Goal: Transaction & Acquisition: Purchase product/service

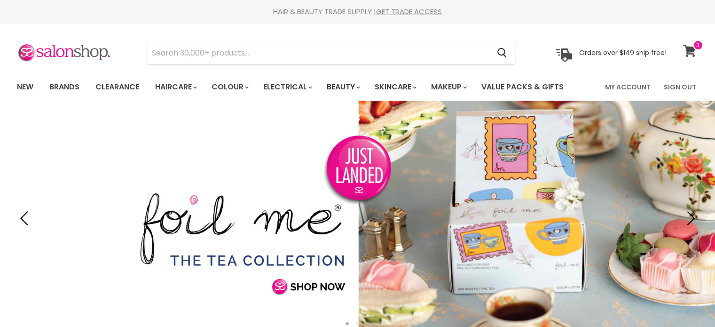
drag, startPoint x: 0, startPoint y: 0, endPoint x: 685, endPoint y: 46, distance: 686.9
click at [685, 46] on icon at bounding box center [689, 51] width 13 height 12
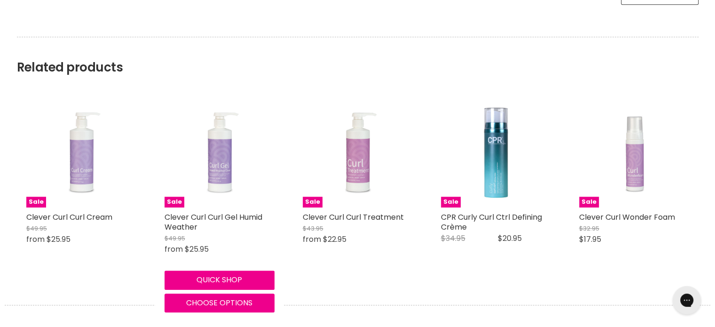
scroll to position [846, 0]
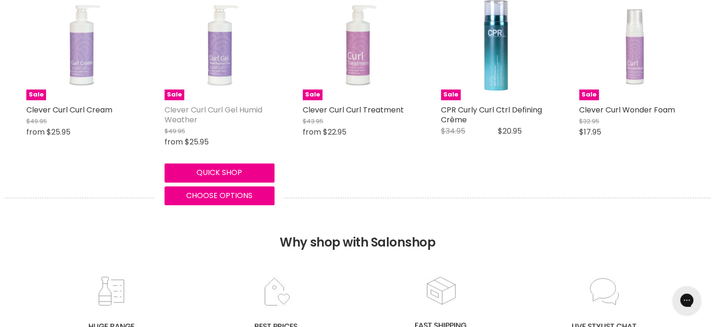
click at [218, 108] on link "Clever Curl Curl Gel Humid Weather" at bounding box center [214, 114] width 98 height 21
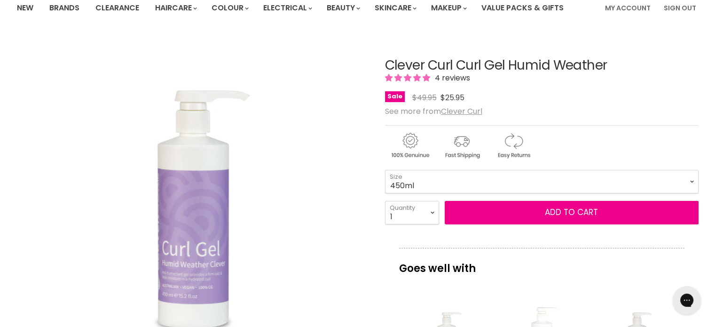
scroll to position [47, 0]
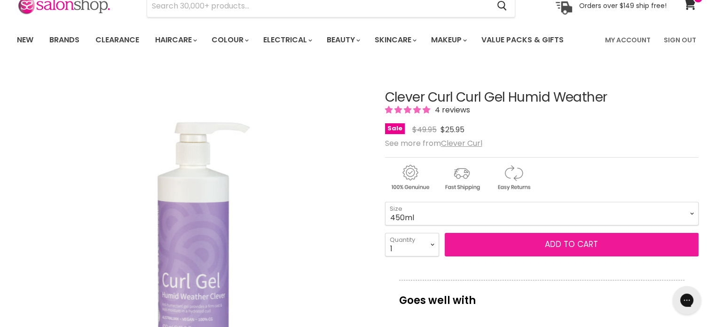
click at [493, 242] on button "Add to cart" at bounding box center [572, 245] width 254 height 24
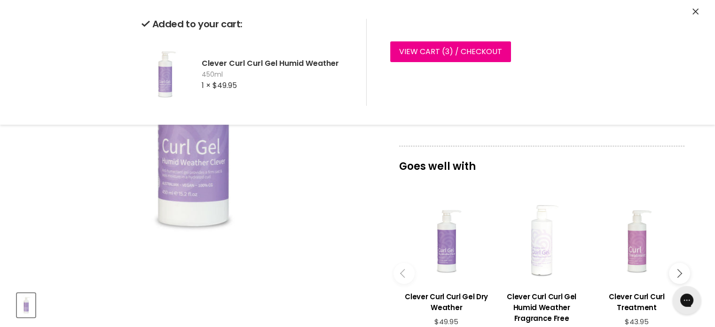
scroll to position [235, 0]
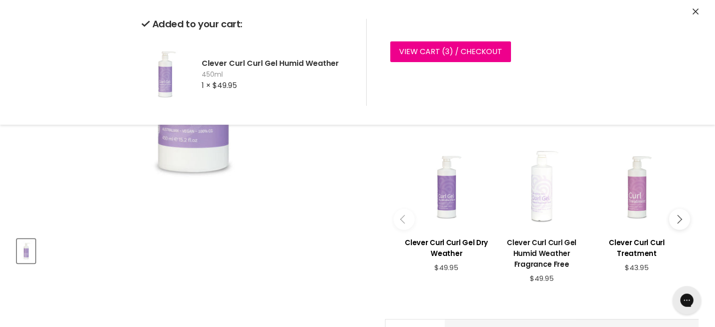
click at [531, 249] on h3 "Clever Curl Curl Gel Humid Weather Fragrance Free" at bounding box center [542, 253] width 86 height 32
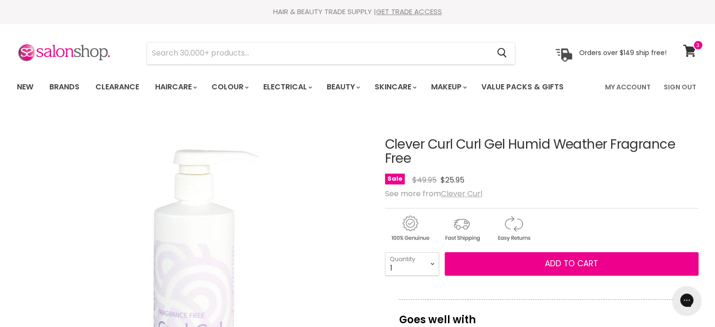
click at [465, 196] on u "Clever Curl" at bounding box center [461, 193] width 41 height 11
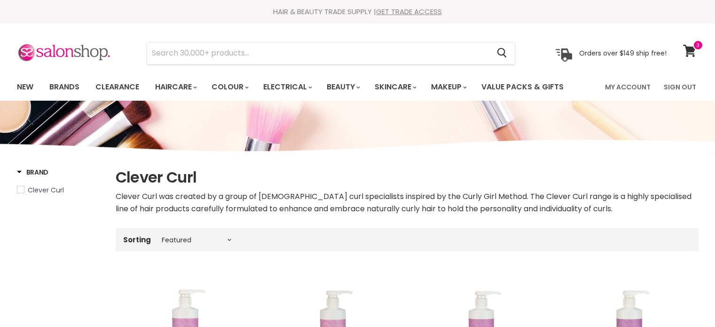
select select "manual"
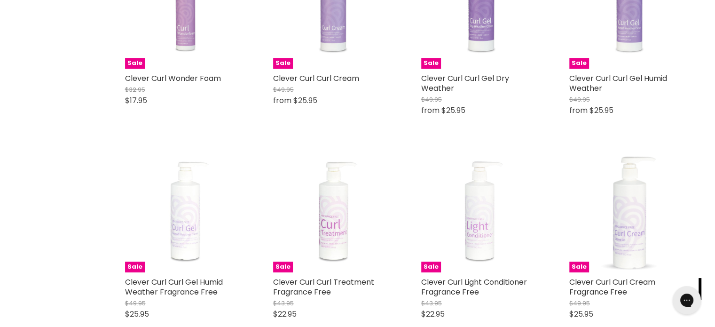
scroll to position [517, 0]
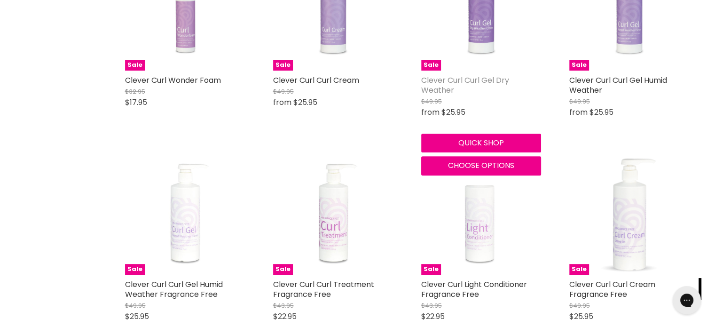
click at [422, 80] on link "Clever Curl Curl Gel Dry Weather" at bounding box center [465, 85] width 88 height 21
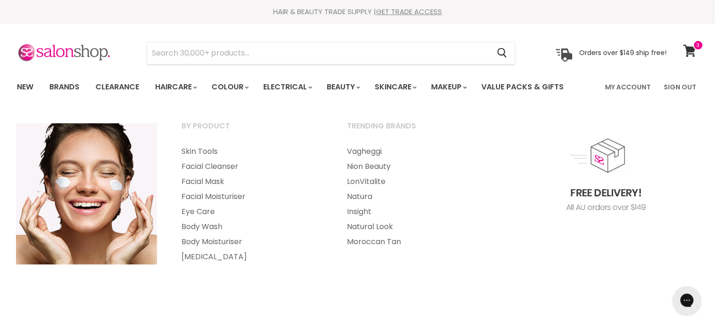
click at [589, 129] on img "Main menu" at bounding box center [605, 217] width 188 height 188
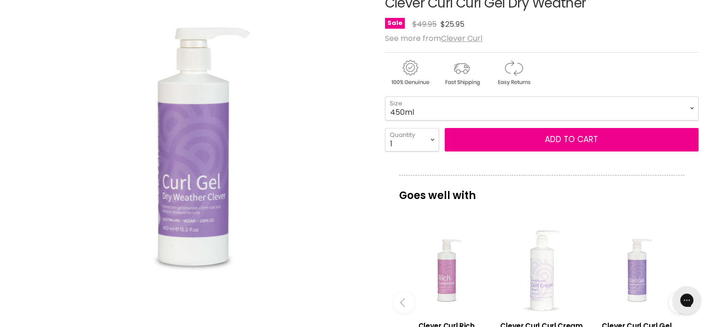
scroll to position [47, 0]
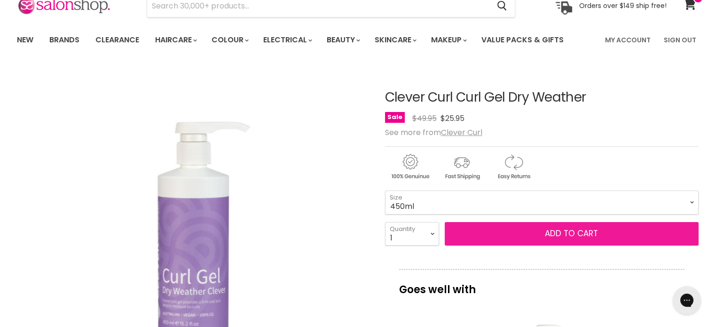
click at [466, 230] on button "Add to cart" at bounding box center [572, 234] width 254 height 24
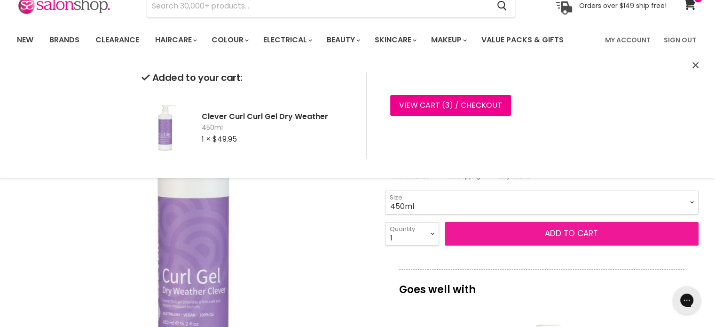
click at [466, 230] on button "Add to cart" at bounding box center [572, 234] width 254 height 24
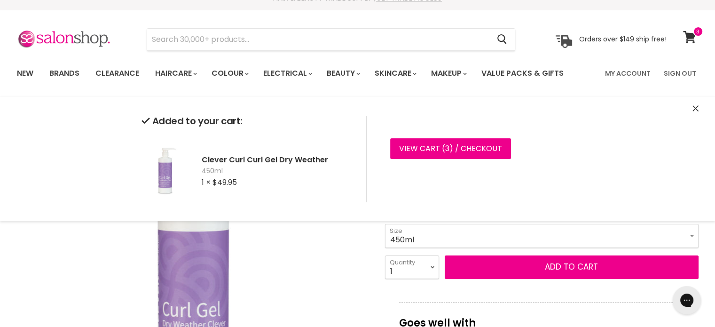
scroll to position [0, 0]
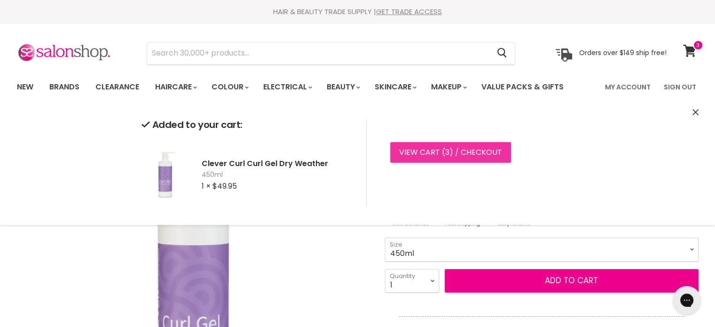
click at [482, 148] on link "View cart ( 3 ) / Checkout" at bounding box center [450, 152] width 121 height 21
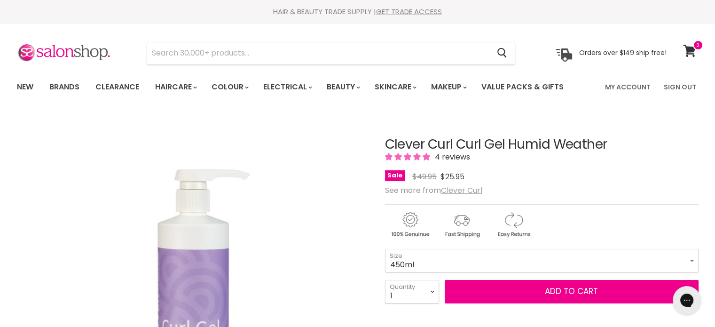
click at [451, 189] on u "Clever Curl" at bounding box center [461, 190] width 41 height 11
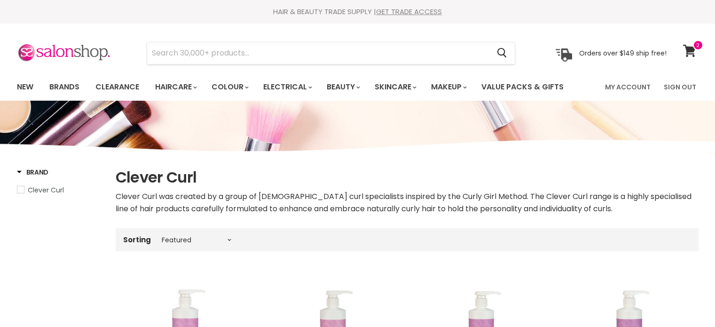
select select "manual"
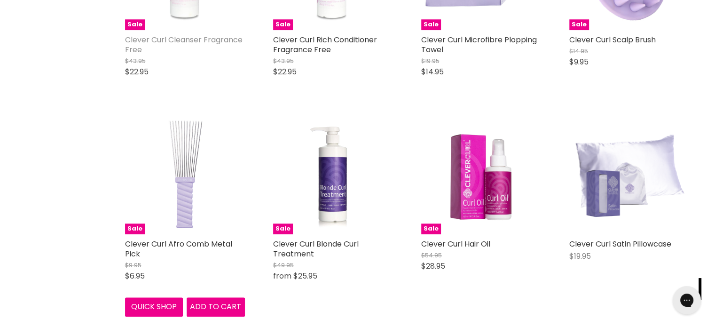
scroll to position [987, 0]
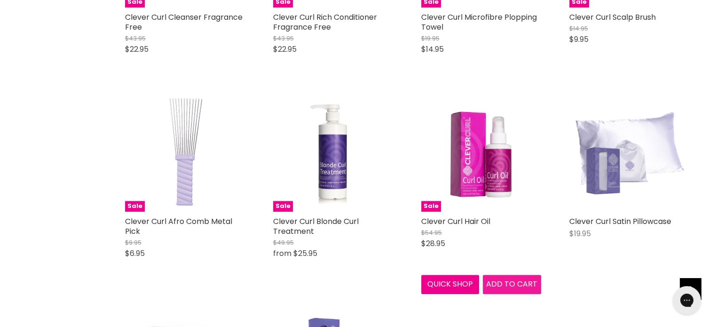
click at [508, 280] on span "Add to cart" at bounding box center [511, 283] width 51 height 11
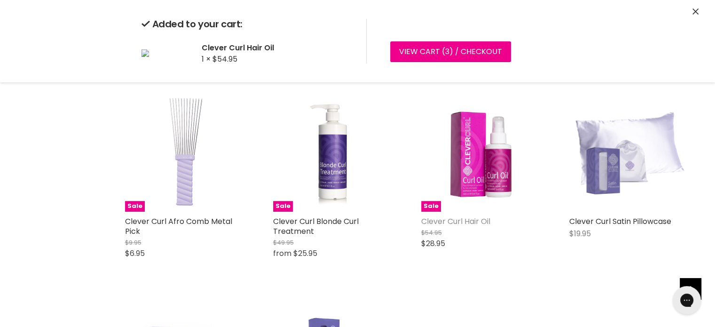
click at [447, 223] on link "Clever Curl Hair Oil" at bounding box center [455, 221] width 69 height 11
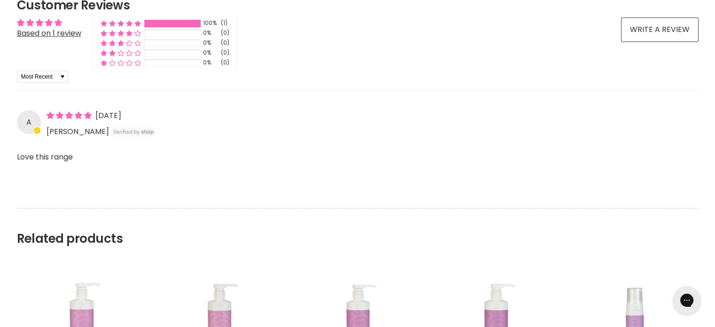
scroll to position [705, 0]
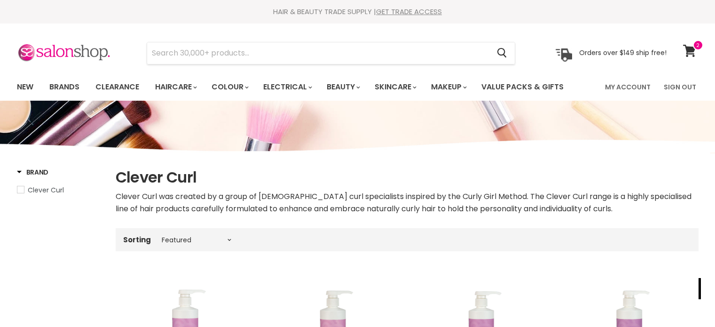
select select "manual"
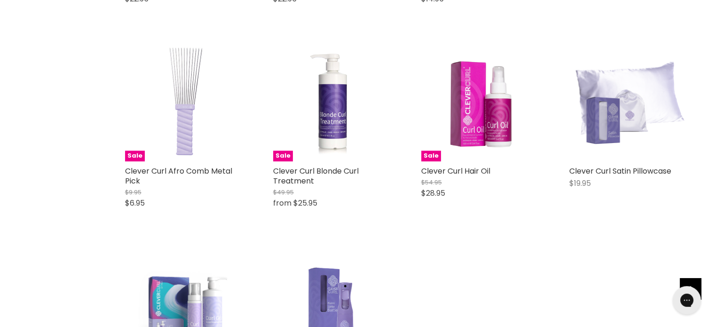
scroll to position [1023, 0]
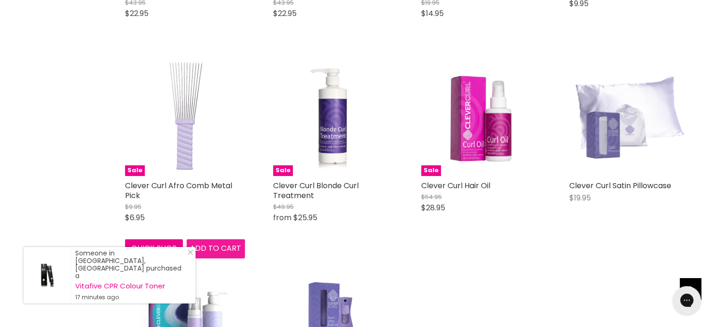
click at [198, 246] on span "Add to cart" at bounding box center [215, 248] width 51 height 11
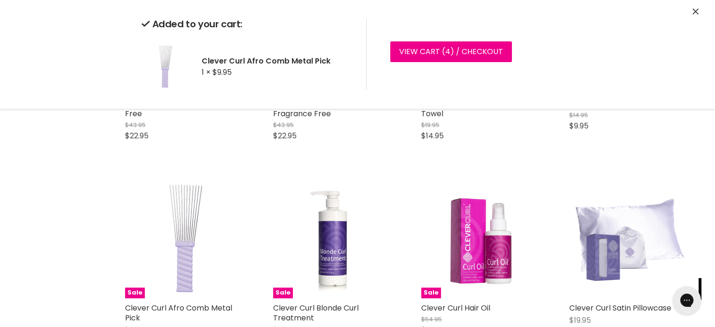
scroll to position [882, 0]
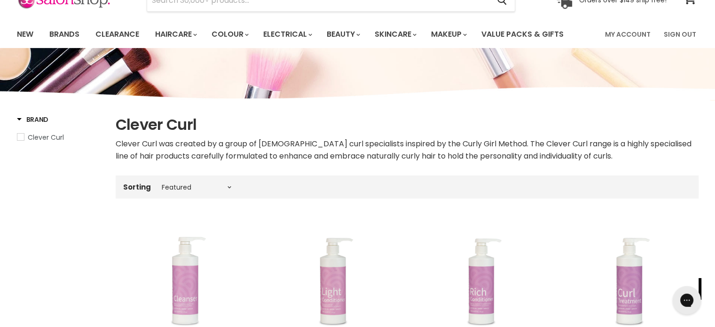
scroll to position [36, 0]
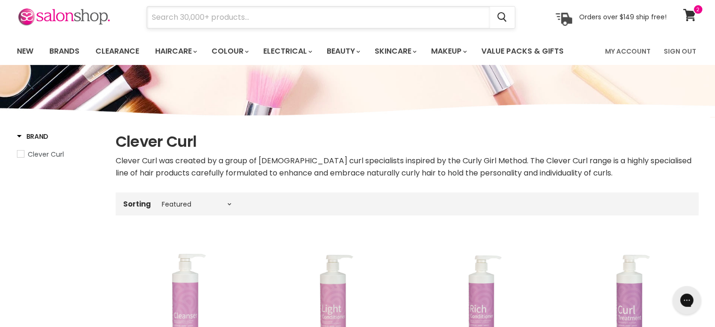
click at [192, 22] on input "Search" at bounding box center [318, 18] width 343 height 22
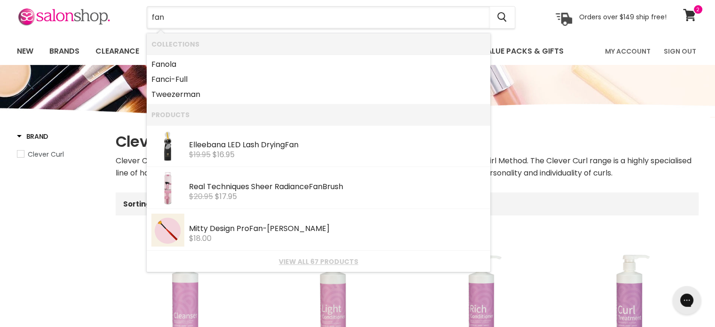
type input "fanc"
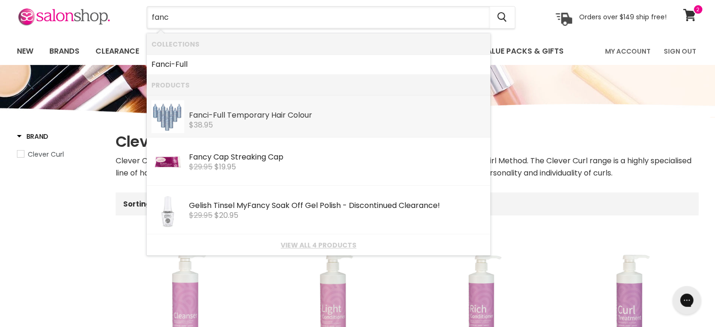
click at [238, 112] on div "Fanc i-Full Temporary Hair Colour" at bounding box center [337, 116] width 297 height 10
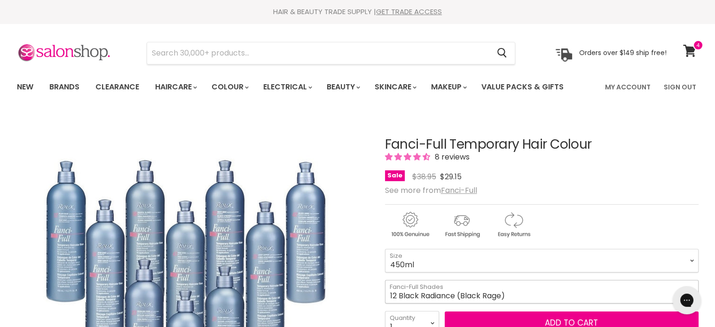
click at [441, 291] on select "12 Black Radiance (Black Rage) 13 Chocolate Kiss 16 Hidden Honey 18 Spun Sand 2…" at bounding box center [542, 292] width 314 height 24
click at [293, 62] on input "Search" at bounding box center [318, 53] width 343 height 22
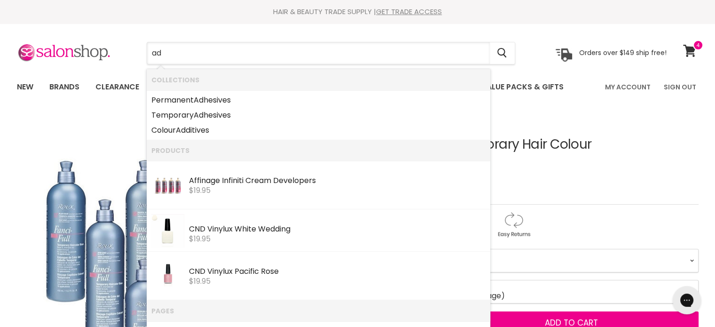
type input "ado"
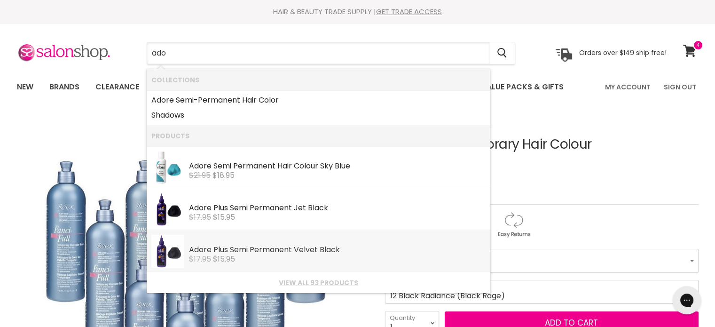
click at [247, 253] on div "Ado re Plus Semi Permanent Velvet Black" at bounding box center [337, 250] width 297 height 10
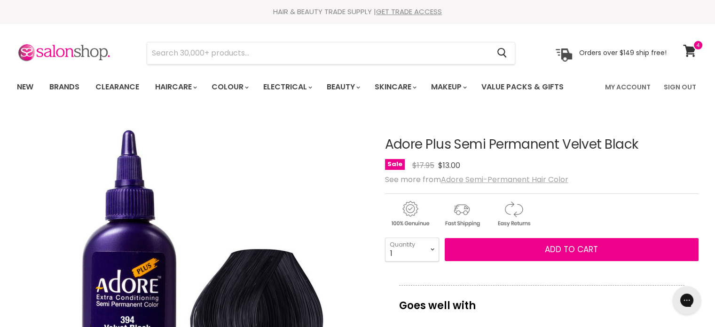
click at [463, 176] on u "Adore Semi-Permanent Hair Color" at bounding box center [504, 179] width 127 height 11
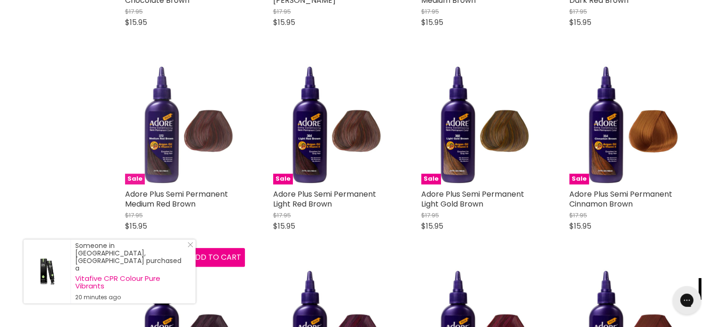
scroll to position [657, 0]
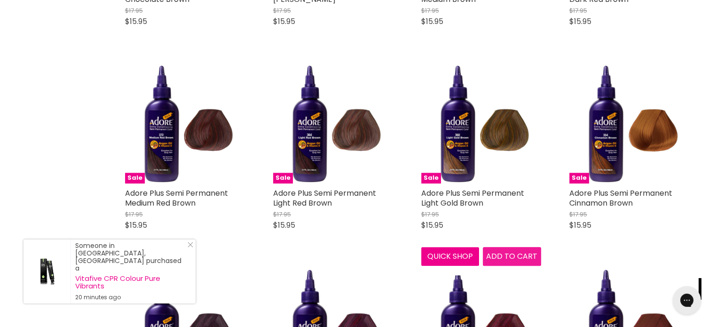
click at [500, 252] on span "Add to cart" at bounding box center [511, 256] width 51 height 11
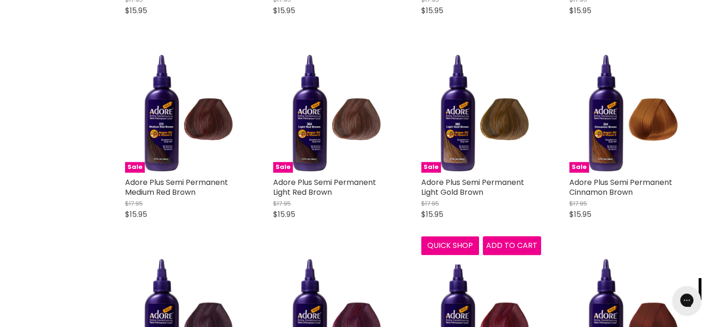
scroll to position [610, 0]
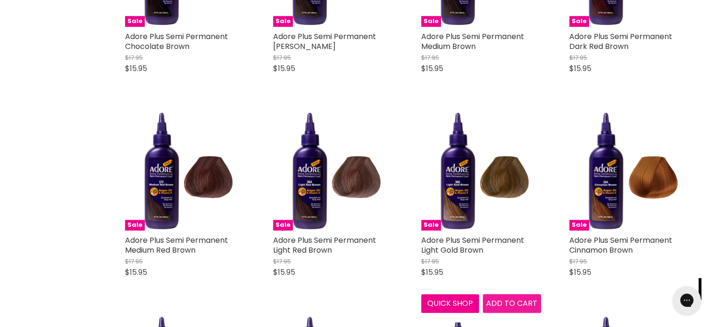
click at [518, 296] on button "Add to cart" at bounding box center [512, 303] width 58 height 19
click at [510, 308] on span "Add to cart" at bounding box center [511, 303] width 51 height 11
click at [434, 241] on link "Adore Plus Semi Permanent Light Gold Brown" at bounding box center [472, 245] width 103 height 21
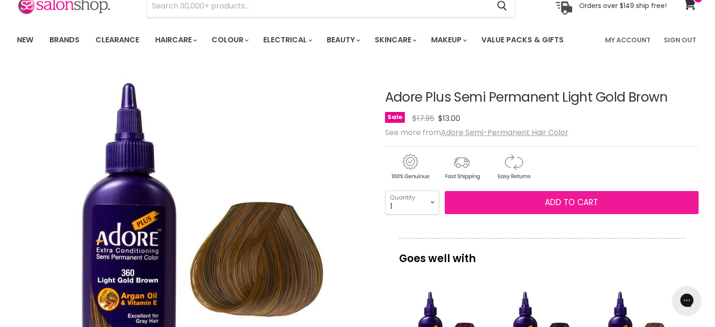
click at [467, 201] on button "Add to cart" at bounding box center [572, 203] width 254 height 24
click at [487, 201] on button "Add to cart" at bounding box center [572, 203] width 254 height 24
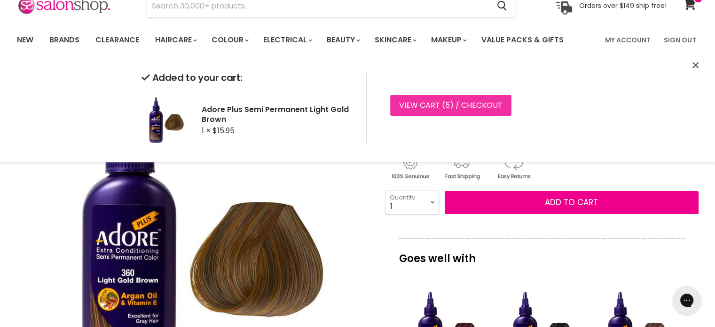
click at [450, 96] on link "View cart ( 5 ) / Checkout" at bounding box center [450, 105] width 121 height 21
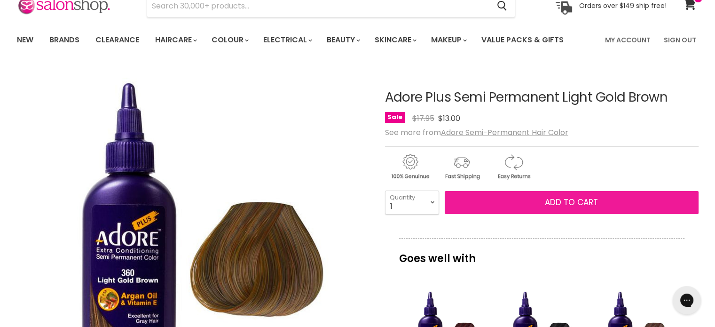
click at [479, 199] on button "Add to cart" at bounding box center [572, 203] width 254 height 24
click at [525, 199] on button "Add to cart" at bounding box center [572, 203] width 254 height 24
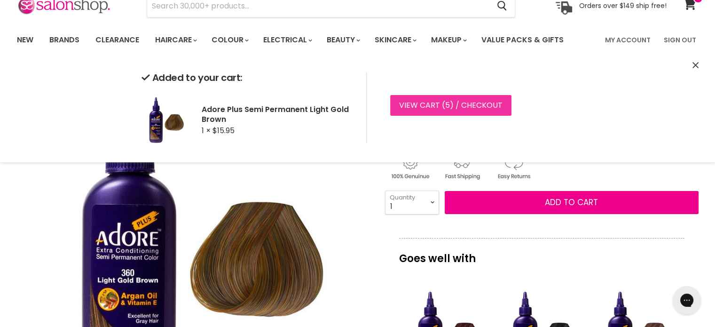
click at [464, 107] on link "View cart ( 5 ) / Checkout" at bounding box center [450, 105] width 121 height 21
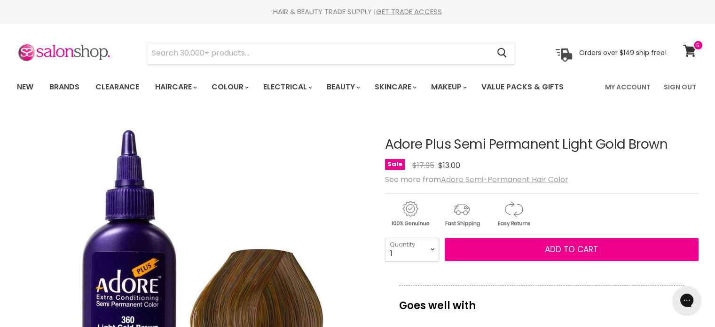
click at [466, 182] on u "Adore Semi-Permanent Hair Color" at bounding box center [504, 179] width 127 height 11
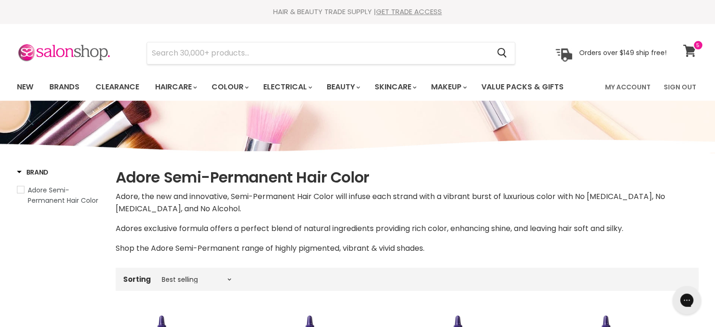
click at [685, 51] on icon at bounding box center [689, 51] width 13 height 12
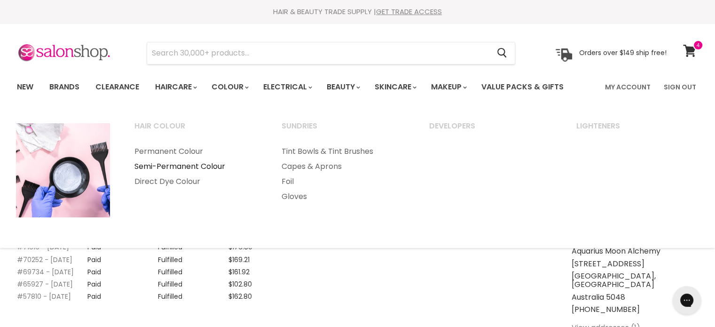
click at [177, 163] on link "Semi-Permanent Colour" at bounding box center [196, 166] width 146 height 15
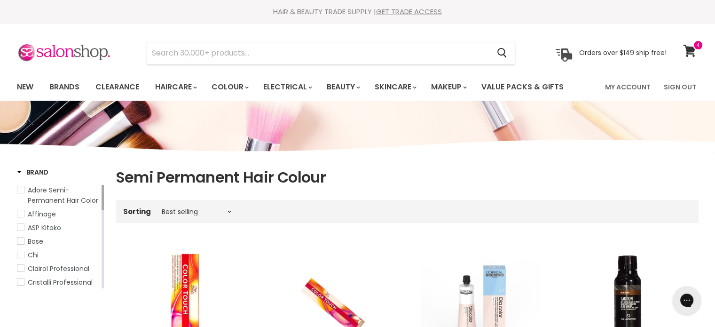
click at [43, 196] on span "Adore Semi-Permanent Hair Color" at bounding box center [63, 195] width 71 height 20
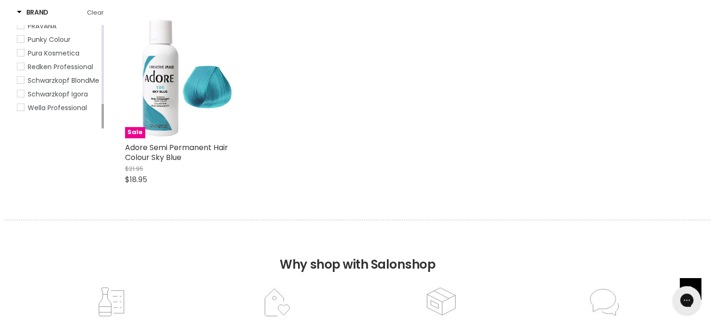
scroll to position [235, 0]
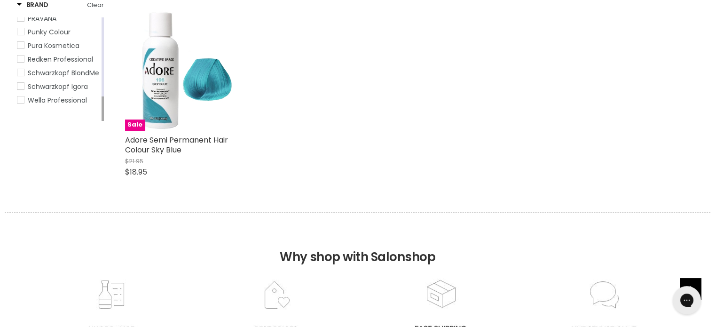
click at [63, 105] on link "Wella Professional" at bounding box center [58, 100] width 83 height 10
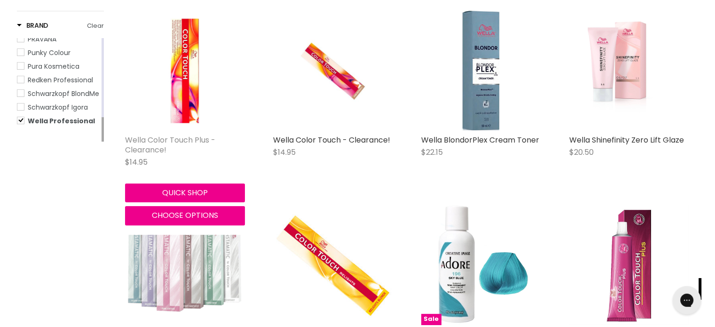
click at [163, 143] on link "Wella Color Touch Plus - Clearance!" at bounding box center [170, 144] width 90 height 21
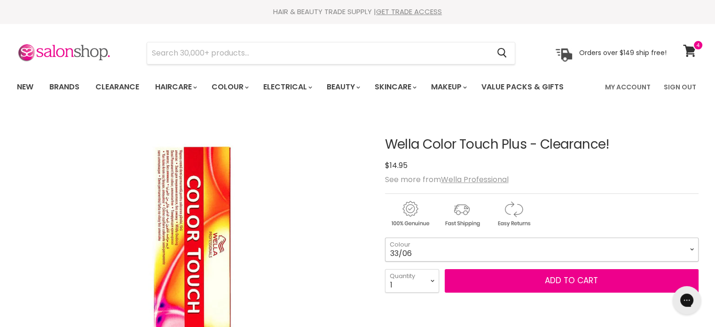
click at [441, 250] on select "33/06 44/05 44/06" at bounding box center [542, 249] width 314 height 24
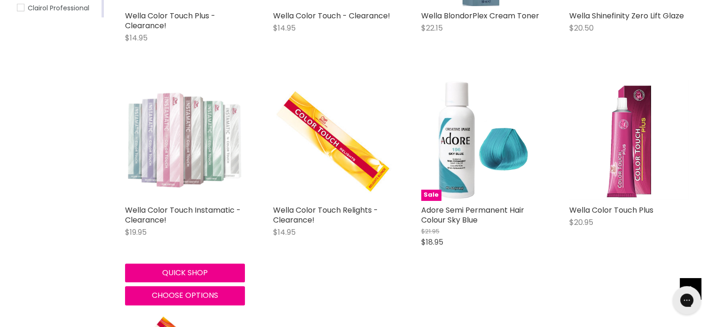
scroll to position [377, 0]
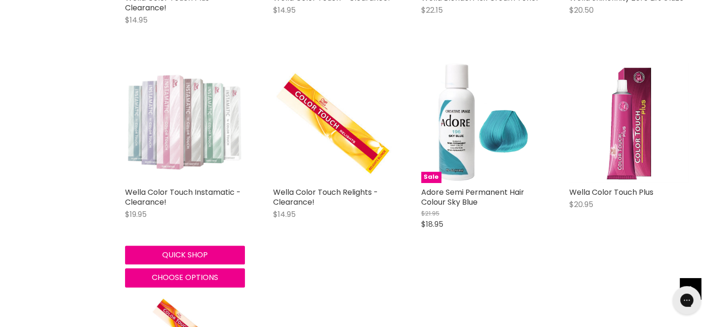
click at [173, 154] on img "Main content" at bounding box center [185, 123] width 120 height 120
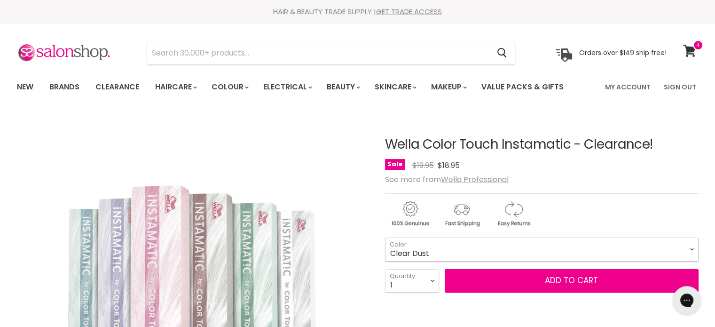
click at [431, 249] on select "Clear Dust Jaded Mint Ocean Storm Smokey Amethyst" at bounding box center [542, 249] width 314 height 24
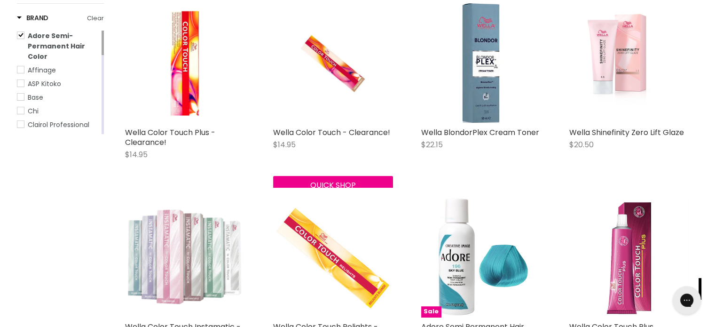
scroll to position [242, 0]
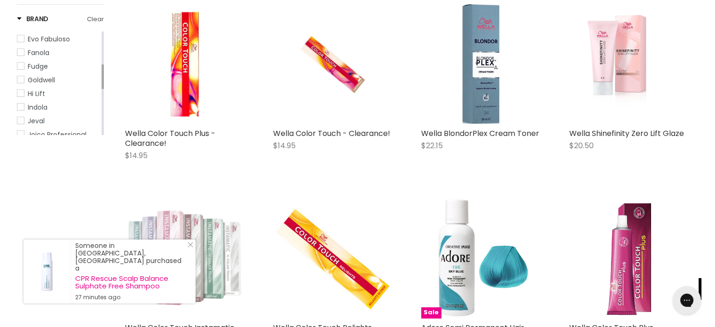
click at [39, 98] on span "Hi Lift" at bounding box center [36, 93] width 17 height 9
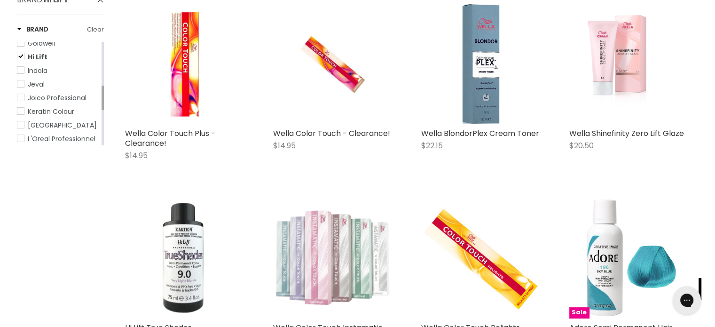
click at [178, 232] on img "Main content" at bounding box center [185, 258] width 120 height 115
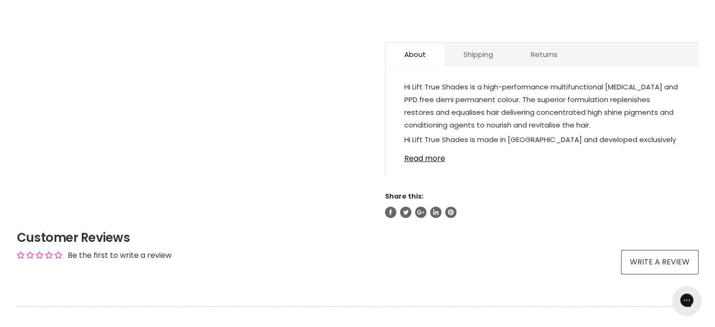
scroll to position [517, 0]
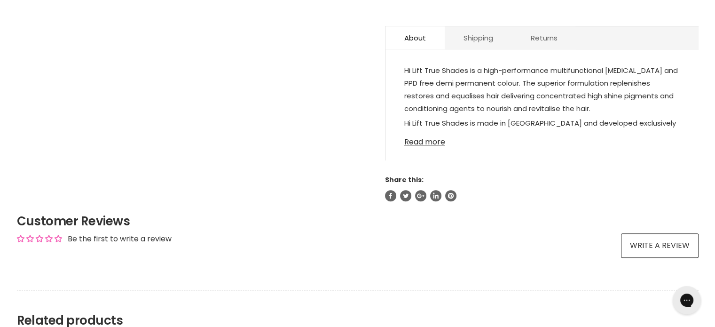
click at [420, 142] on link "Read more" at bounding box center [541, 139] width 275 height 14
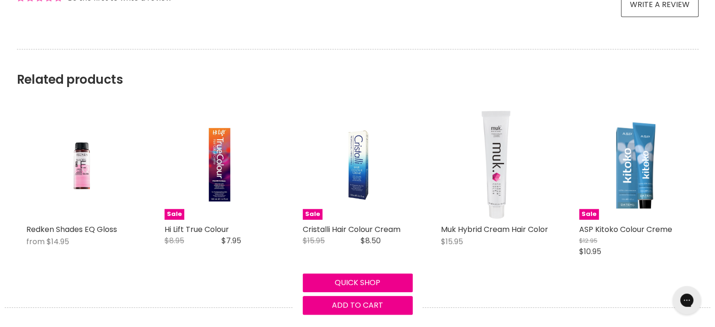
scroll to position [846, 0]
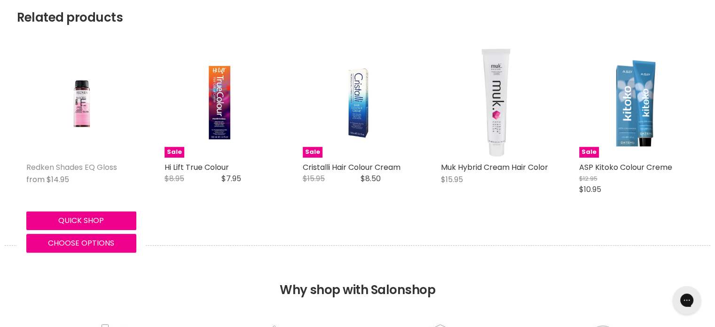
click at [81, 165] on link "Redken Shades EQ Gloss" at bounding box center [71, 167] width 91 height 11
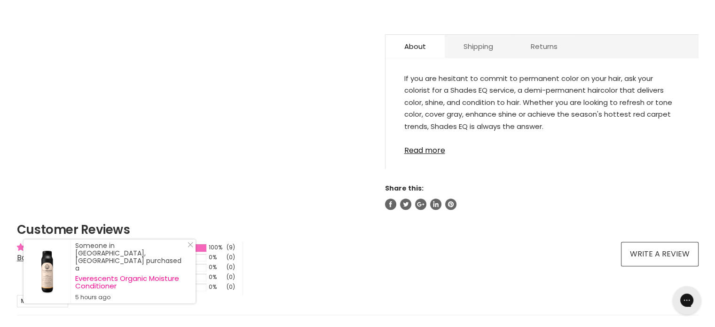
scroll to position [564, 0]
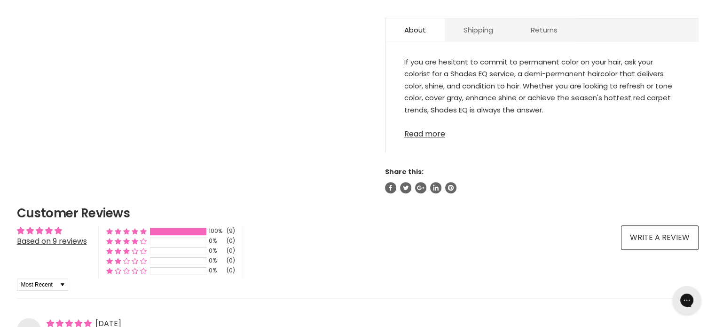
click at [411, 131] on link "Read more" at bounding box center [541, 131] width 275 height 14
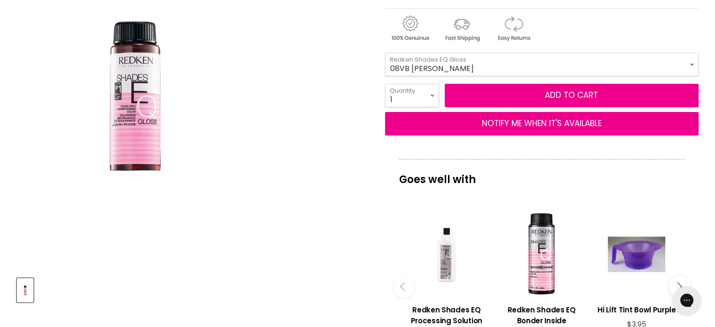
scroll to position [141, 0]
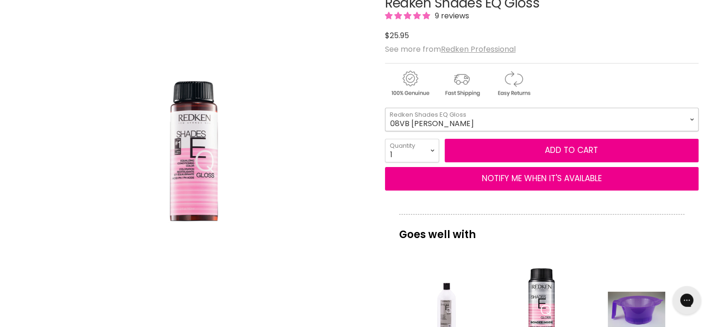
click at [427, 125] on select "08VB Violet Frost 05V Cosmic Violet 06VB Violet Lagoon 04NA Storm Cloud 06NA Gr…" at bounding box center [542, 120] width 314 height 24
click at [582, 63] on div "Main content" at bounding box center [542, 81] width 314 height 37
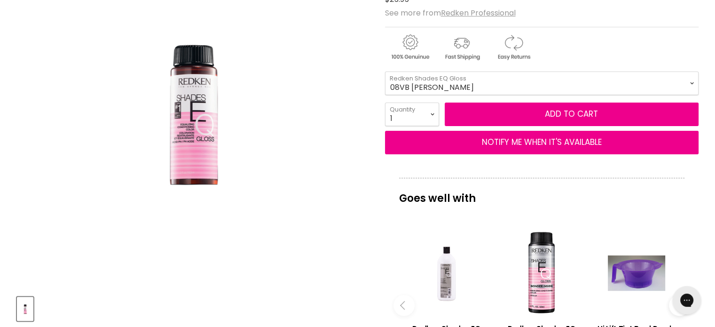
scroll to position [235, 0]
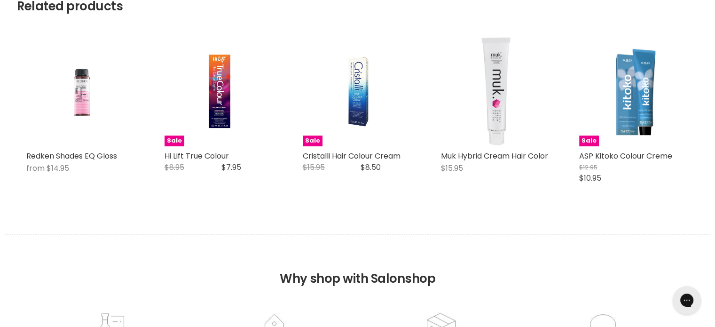
scroll to position [877, 0]
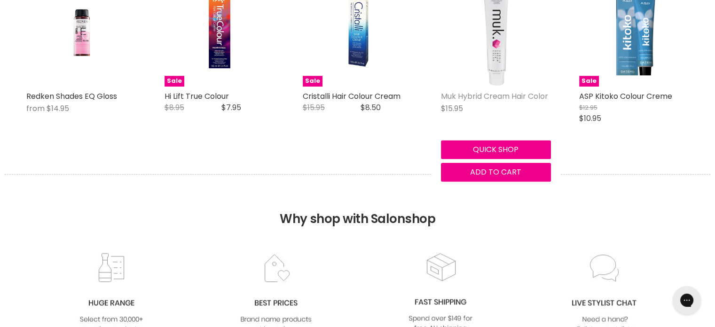
click at [484, 98] on link "Muk Hybrid Cream Hair Color" at bounding box center [494, 96] width 107 height 11
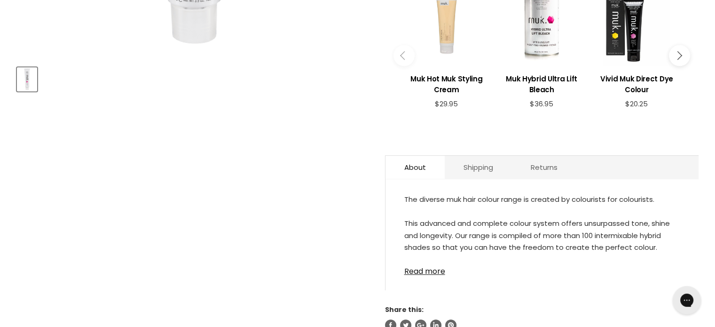
scroll to position [517, 0]
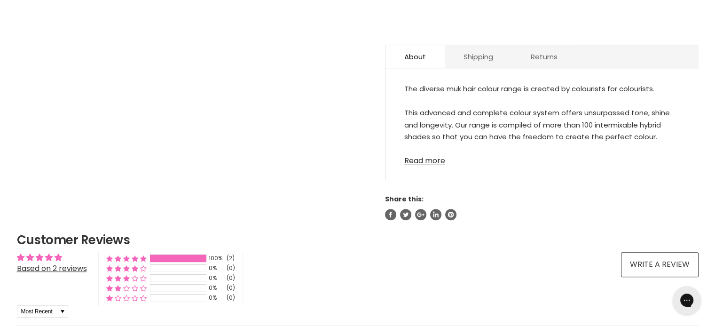
click at [406, 158] on link "Read more" at bounding box center [541, 158] width 275 height 14
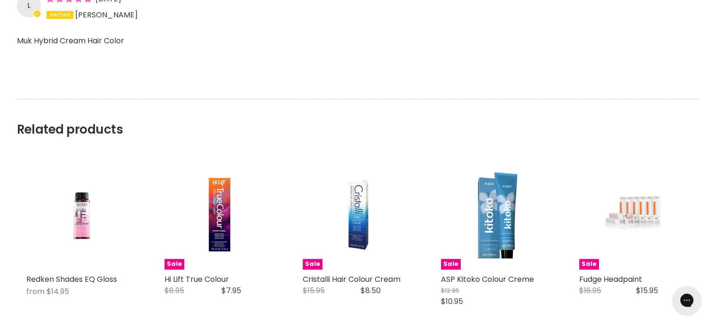
scroll to position [1034, 0]
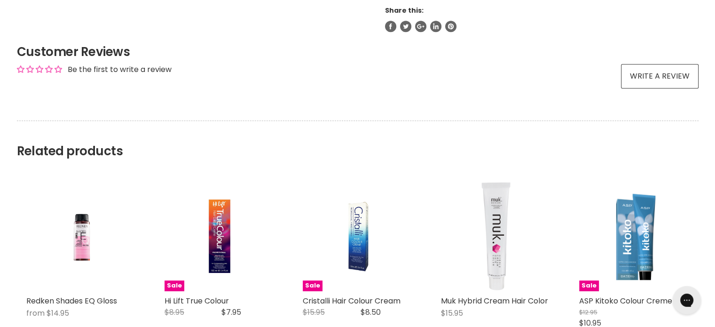
scroll to position [791, 0]
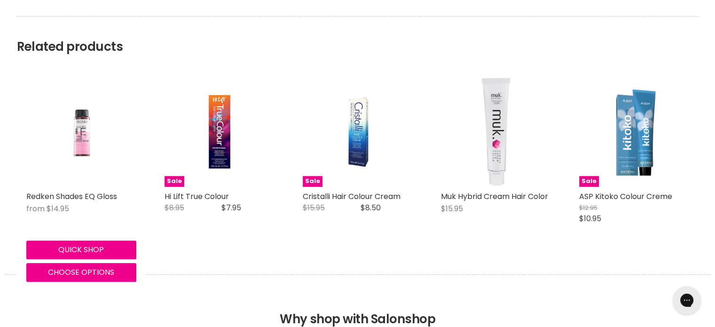
click at [81, 121] on img "Main content" at bounding box center [81, 132] width 73 height 110
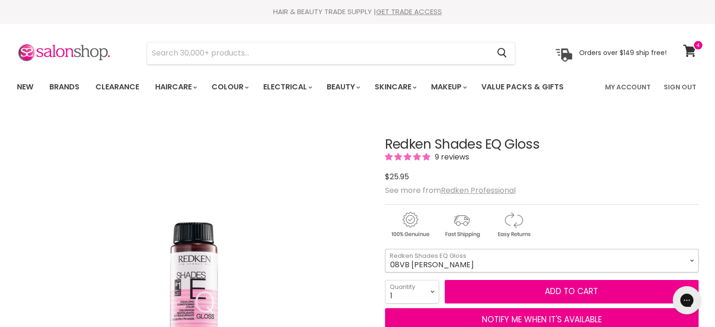
click at [420, 259] on select "08VB Violet Frost 05V Cosmic Violet 06VB Violet Lagoon 04NA Storm Cloud 06NA Gr…" at bounding box center [542, 261] width 314 height 24
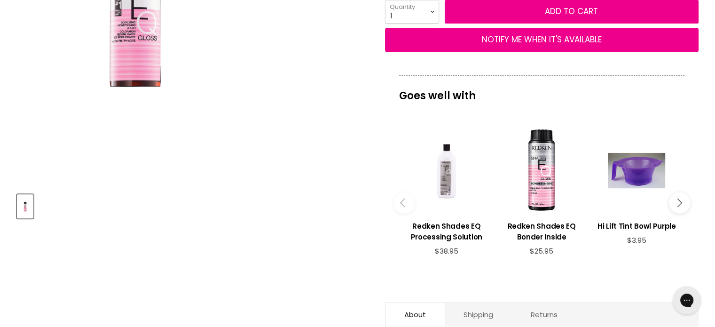
scroll to position [282, 0]
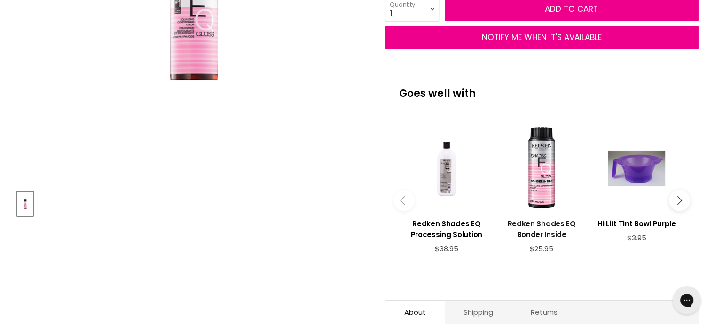
click at [539, 222] on h3 "Redken Shades EQ Bonder Inside" at bounding box center [542, 229] width 86 height 22
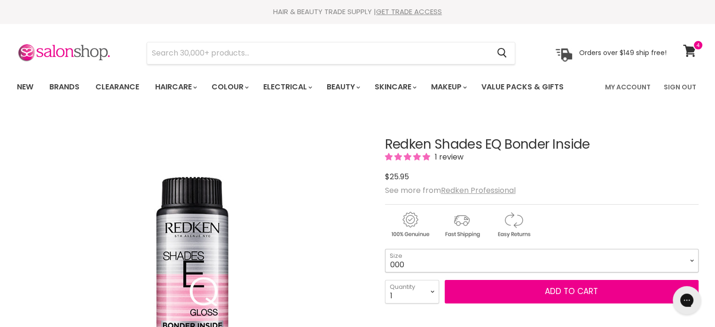
click at [450, 259] on select "000 09N Café Au Lait 09P Opal Glow 09T Chrome 09V Platinum Ice 10N Delicate Nat…" at bounding box center [542, 261] width 314 height 24
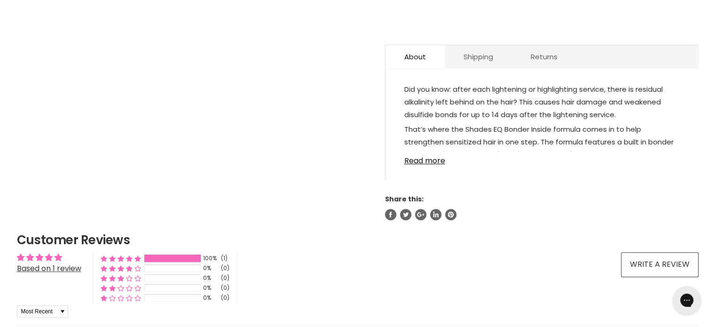
scroll to position [564, 0]
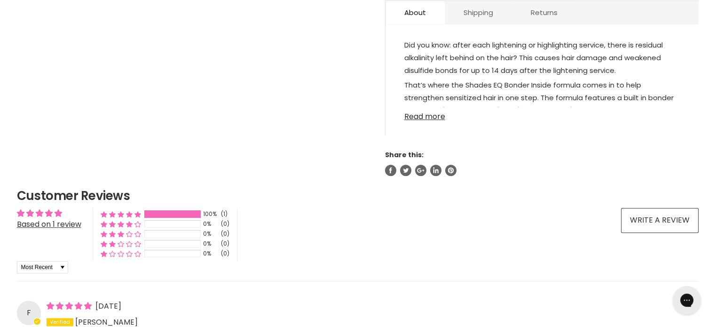
click at [416, 107] on link "Read more" at bounding box center [541, 114] width 275 height 14
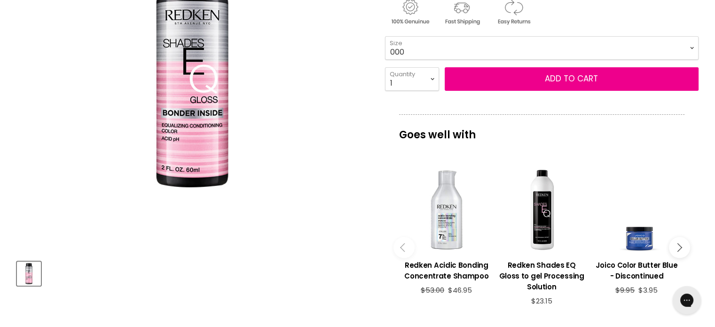
scroll to position [188, 0]
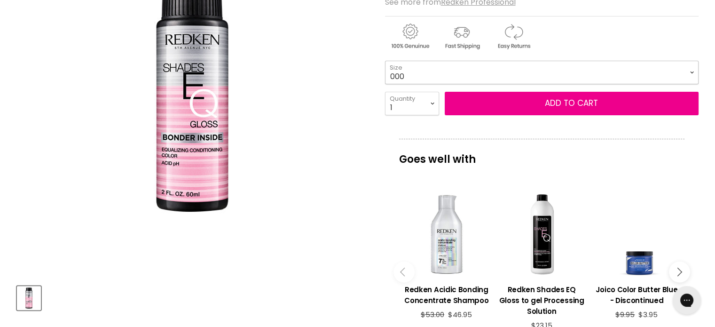
click at [411, 69] on select "000 09N Café Au Lait 09P Opal Glow 09T Chrome 09V Platinum Ice 10N Delicate Nat…" at bounding box center [542, 73] width 314 height 24
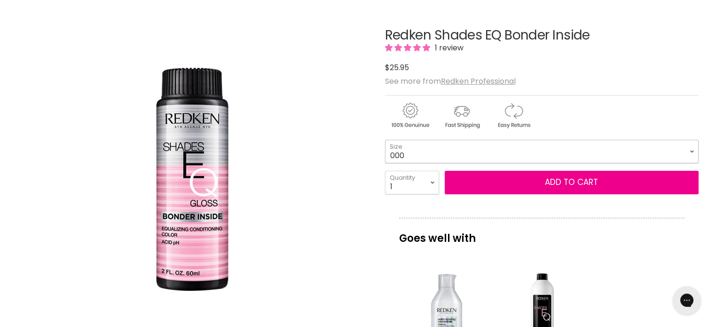
scroll to position [94, 0]
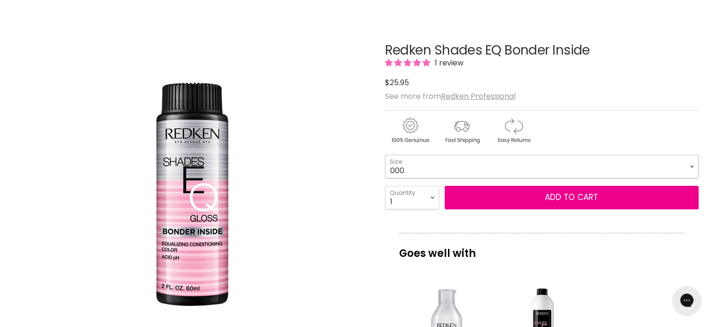
click at [408, 166] on select "000 09N Café Au Lait 09P Opal Glow 09T Chrome 09V Platinum Ice 10N Delicate Nat…" at bounding box center [542, 167] width 314 height 24
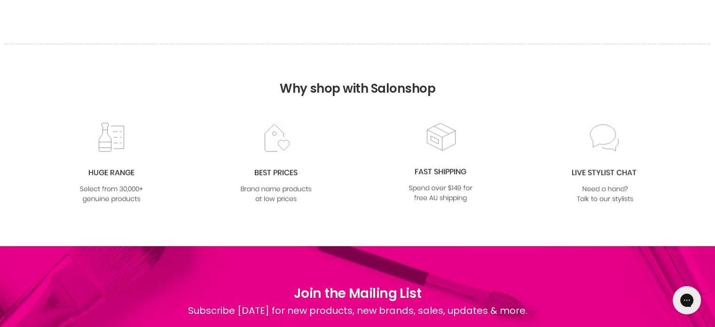
scroll to position [1003, 0]
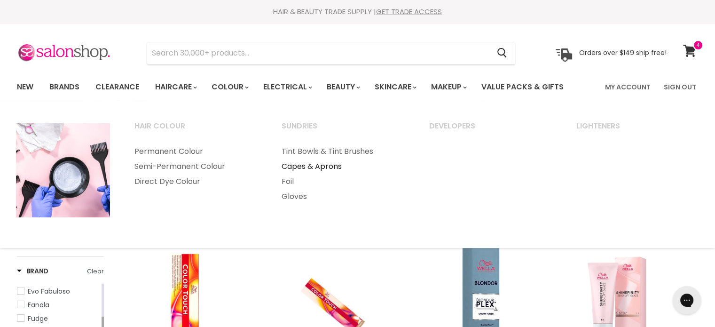
click at [317, 171] on link "Capes & Aprons" at bounding box center [343, 166] width 146 height 15
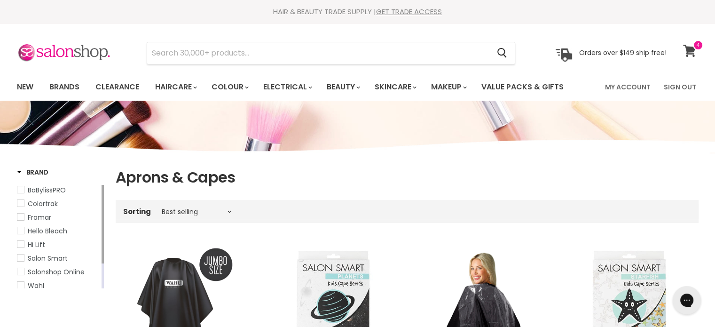
click at [684, 49] on icon at bounding box center [689, 51] width 13 height 12
